Goal: Task Accomplishment & Management: Use online tool/utility

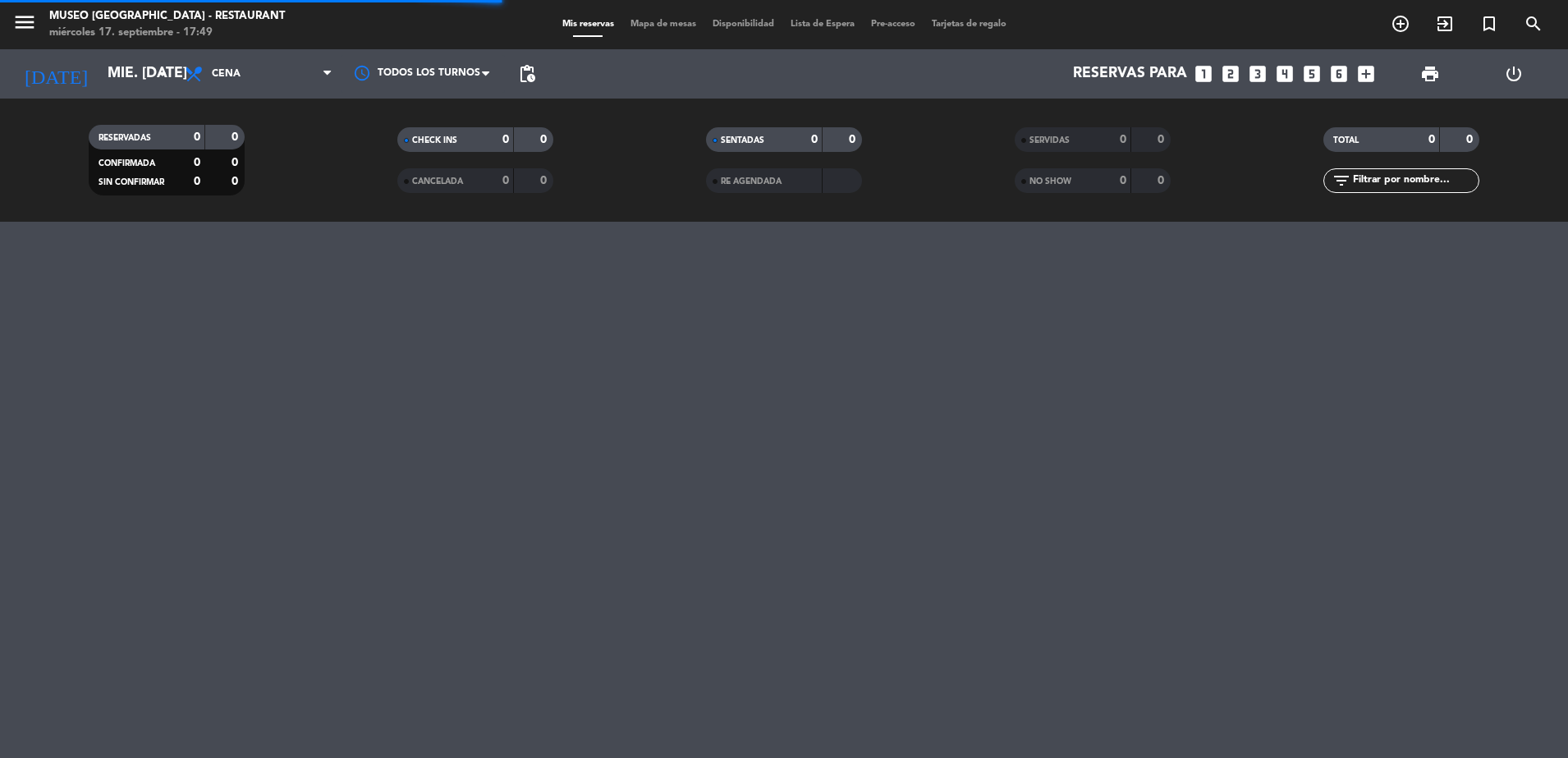
click at [1077, 172] on div "NO SHOW" at bounding box center [1057, 181] width 76 height 19
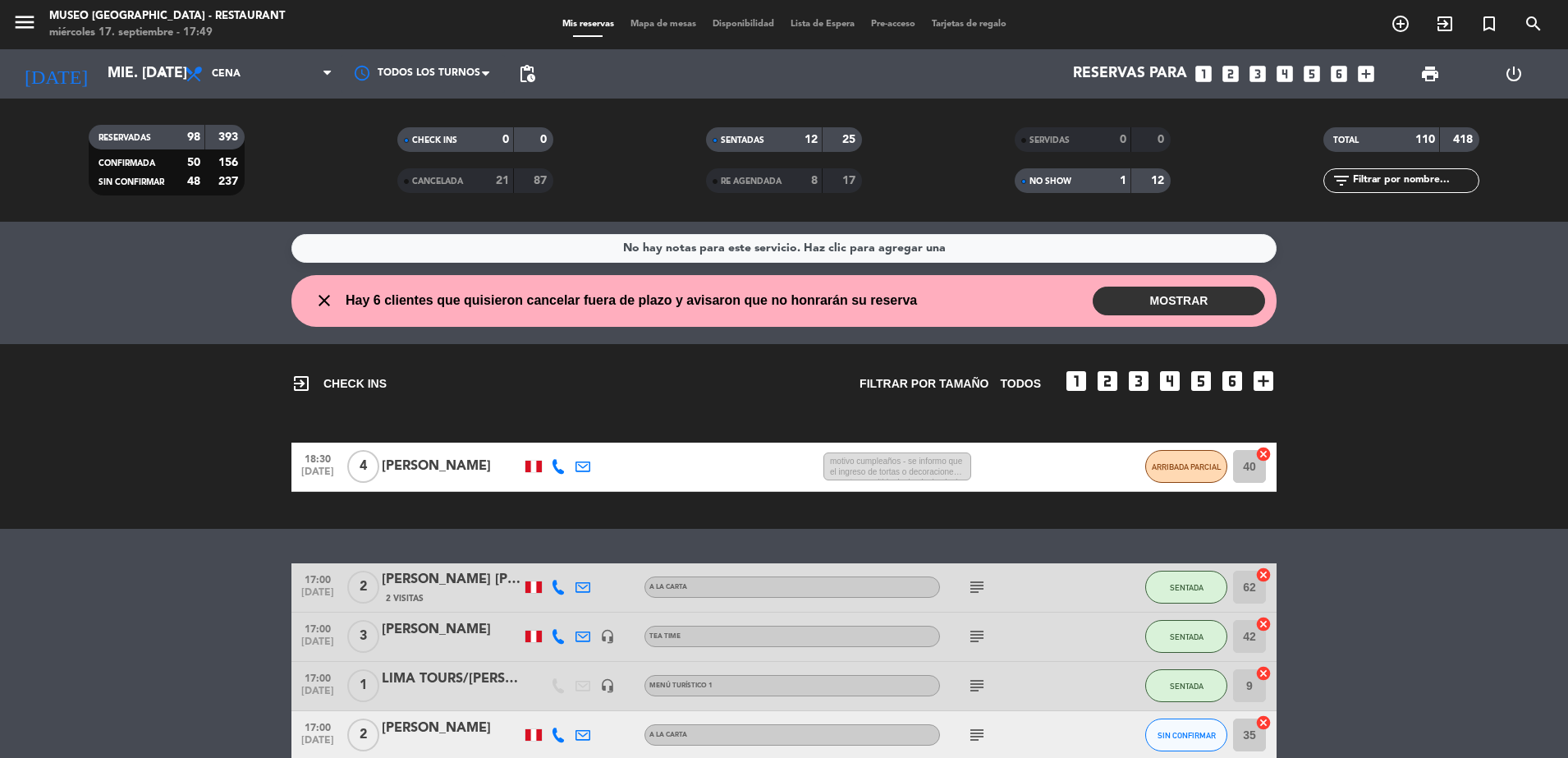
click at [1396, 185] on input "text" at bounding box center [1415, 180] width 127 height 18
type input "sab"
click at [1103, 175] on div "1" at bounding box center [1111, 181] width 33 height 19
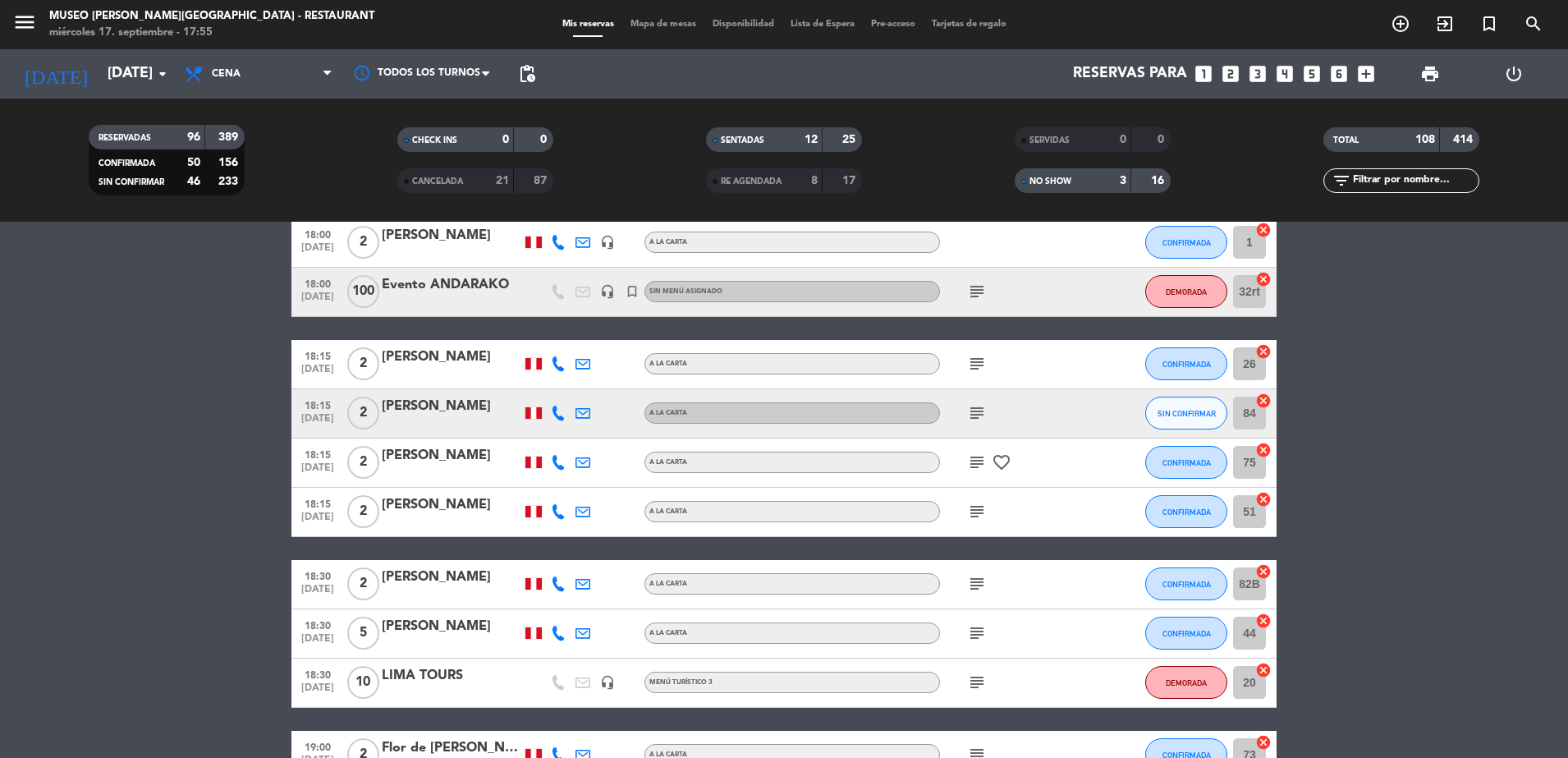
scroll to position [2208, 0]
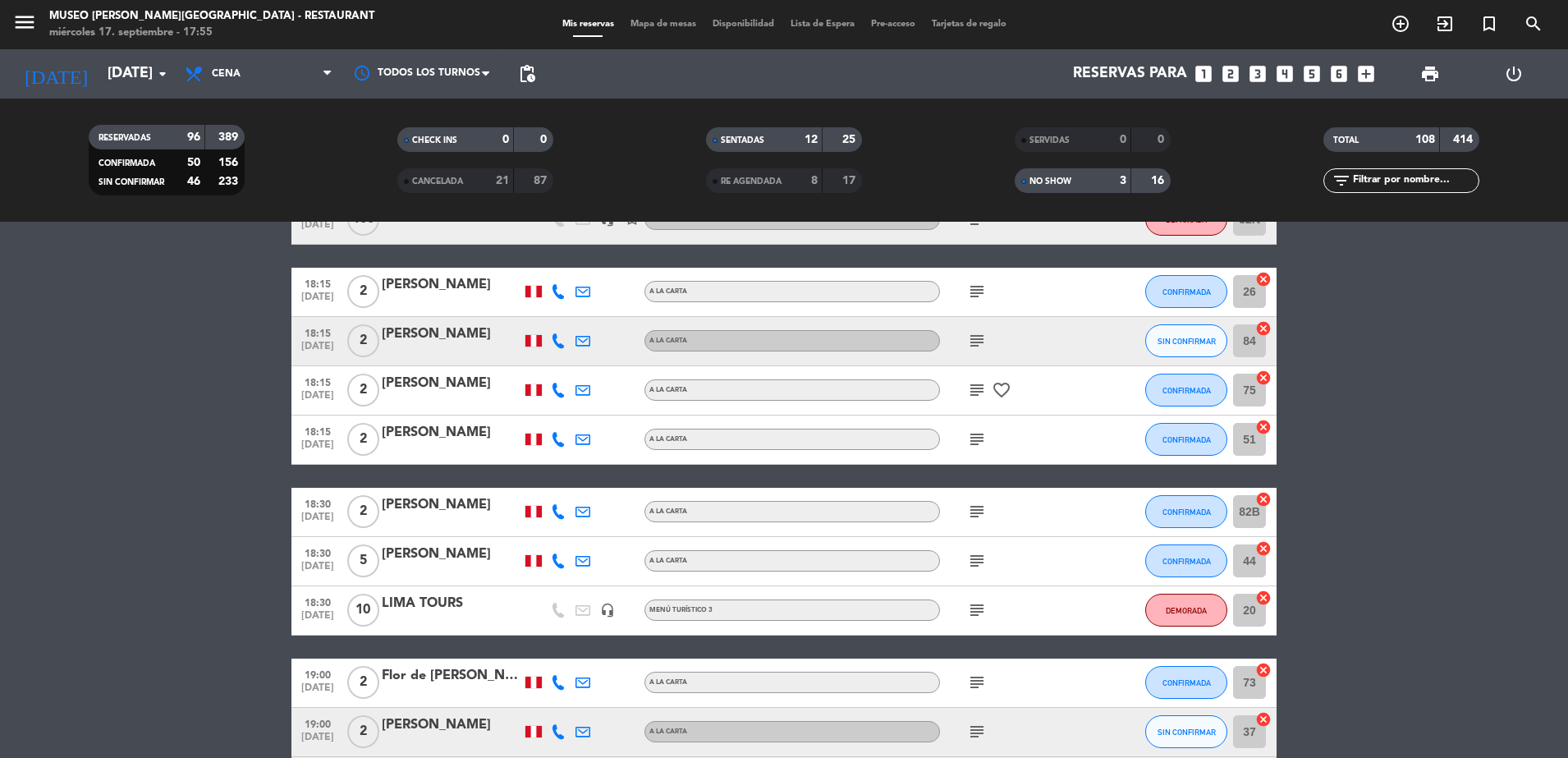
click at [1234, 74] on icon "looks_two" at bounding box center [1230, 74] width 22 height 22
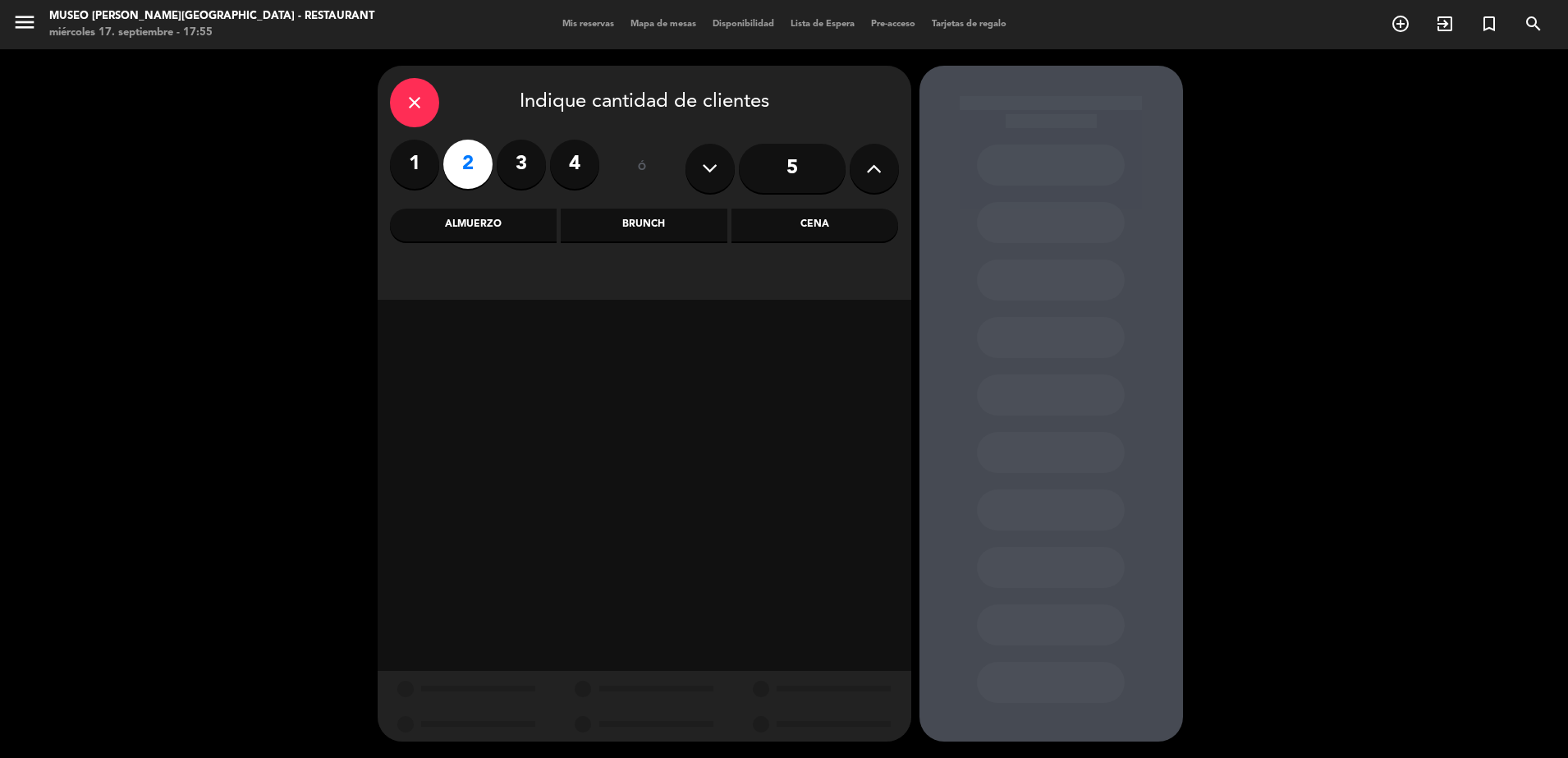
click at [783, 231] on div "Cena" at bounding box center [815, 225] width 167 height 33
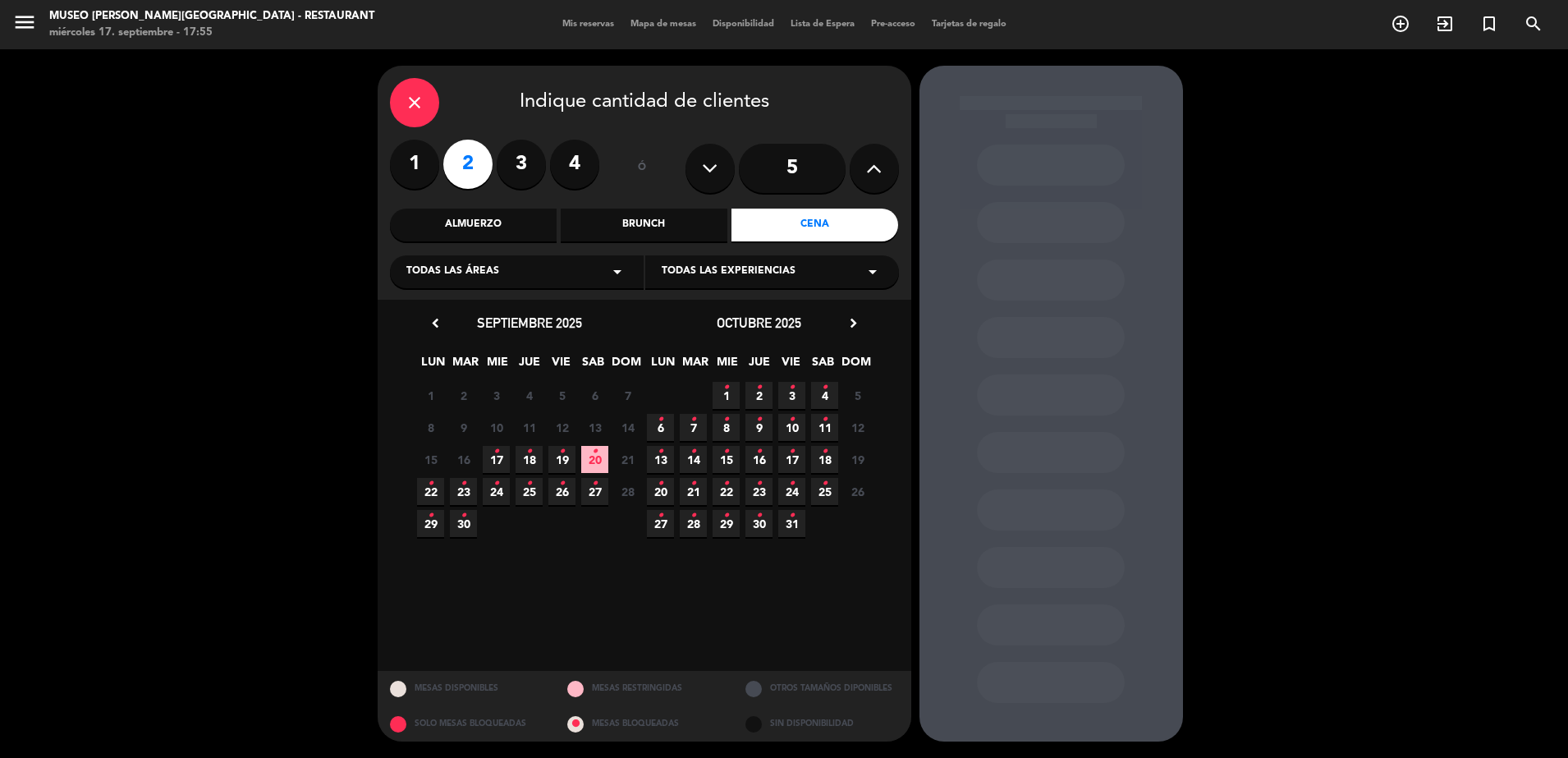
click at [498, 464] on span "17 •" at bounding box center [496, 459] width 28 height 28
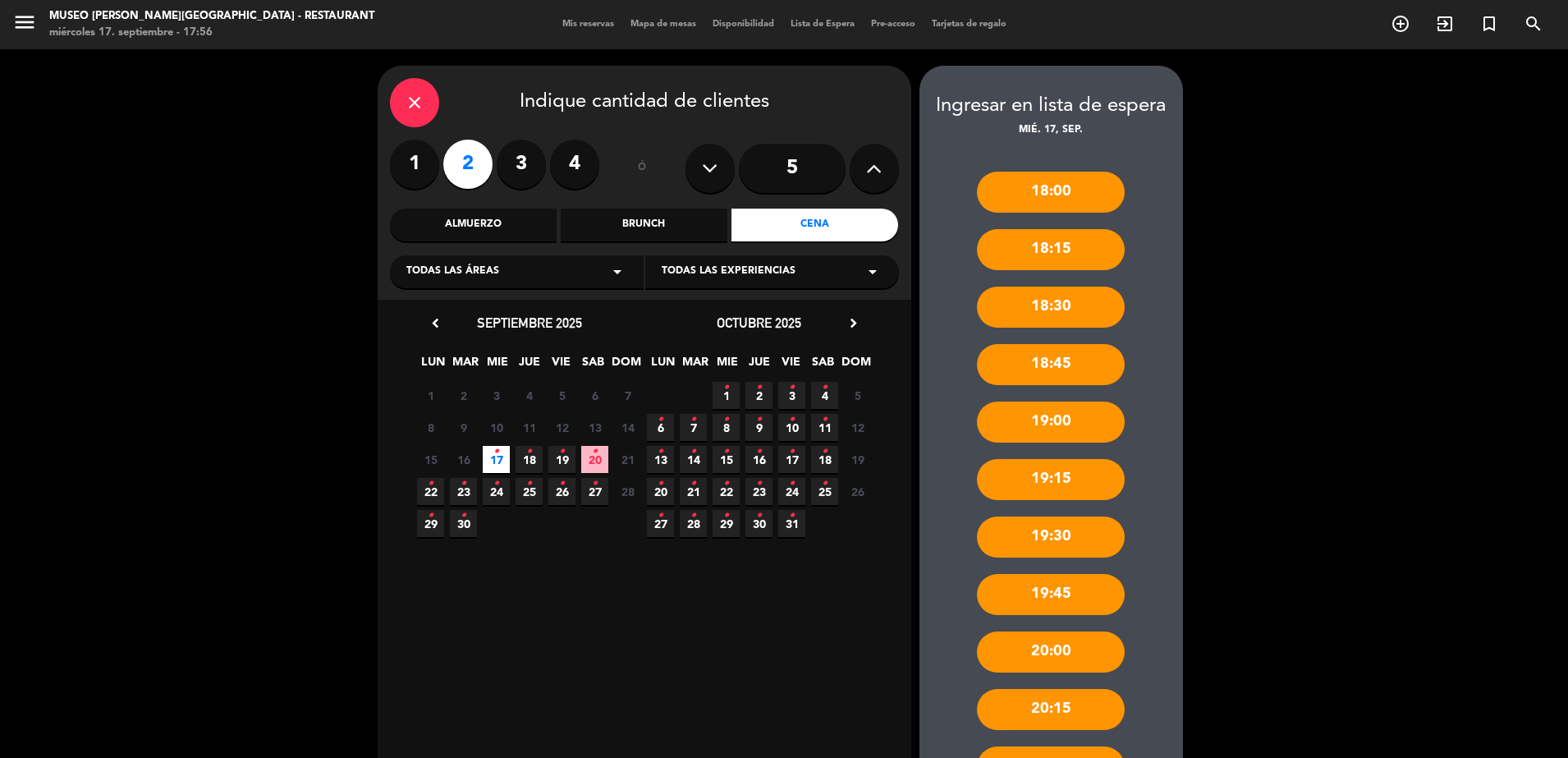
click at [413, 102] on icon "close" at bounding box center [415, 102] width 20 height 20
